Goal: Entertainment & Leisure: Browse casually

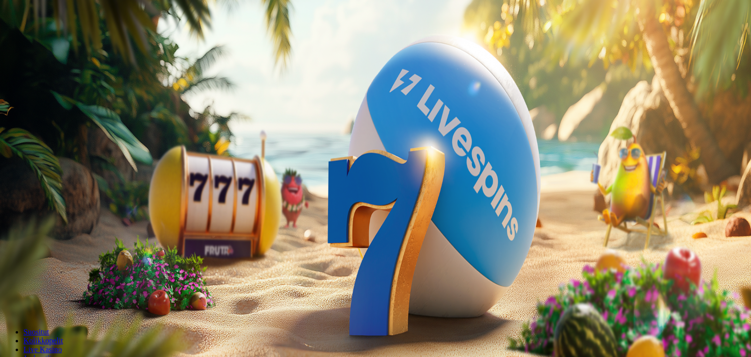
click at [327, 142] on div at bounding box center [375, 142] width 743 height 0
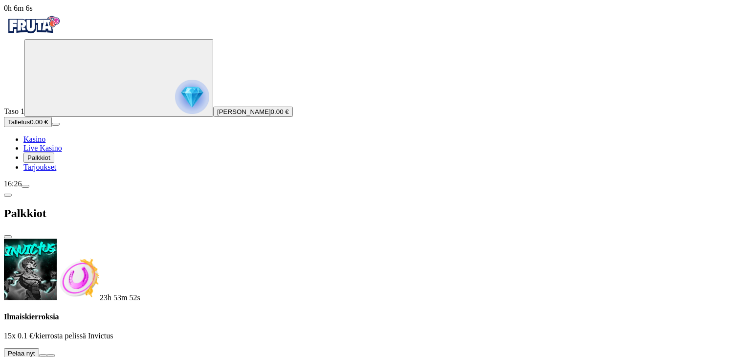
click at [47, 354] on button at bounding box center [43, 355] width 8 height 3
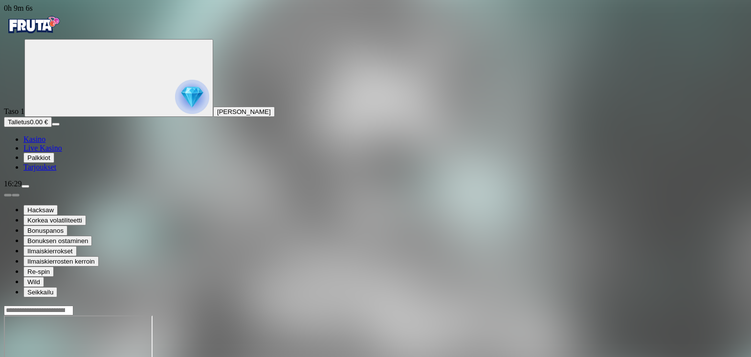
click at [45, 143] on span "Kasino" at bounding box center [34, 139] width 22 height 8
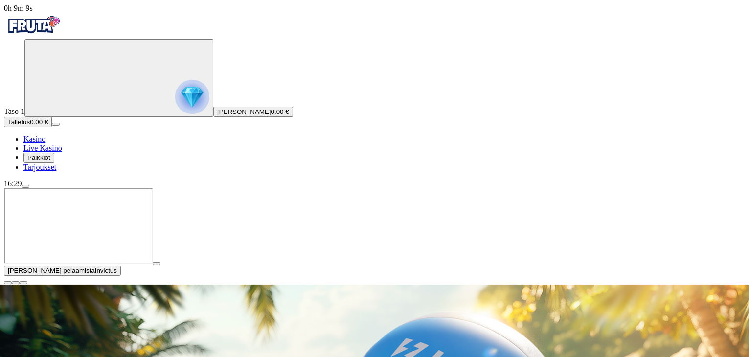
click at [8, 283] on span "close icon" at bounding box center [8, 283] width 0 height 0
